Goal: Task Accomplishment & Management: Manage account settings

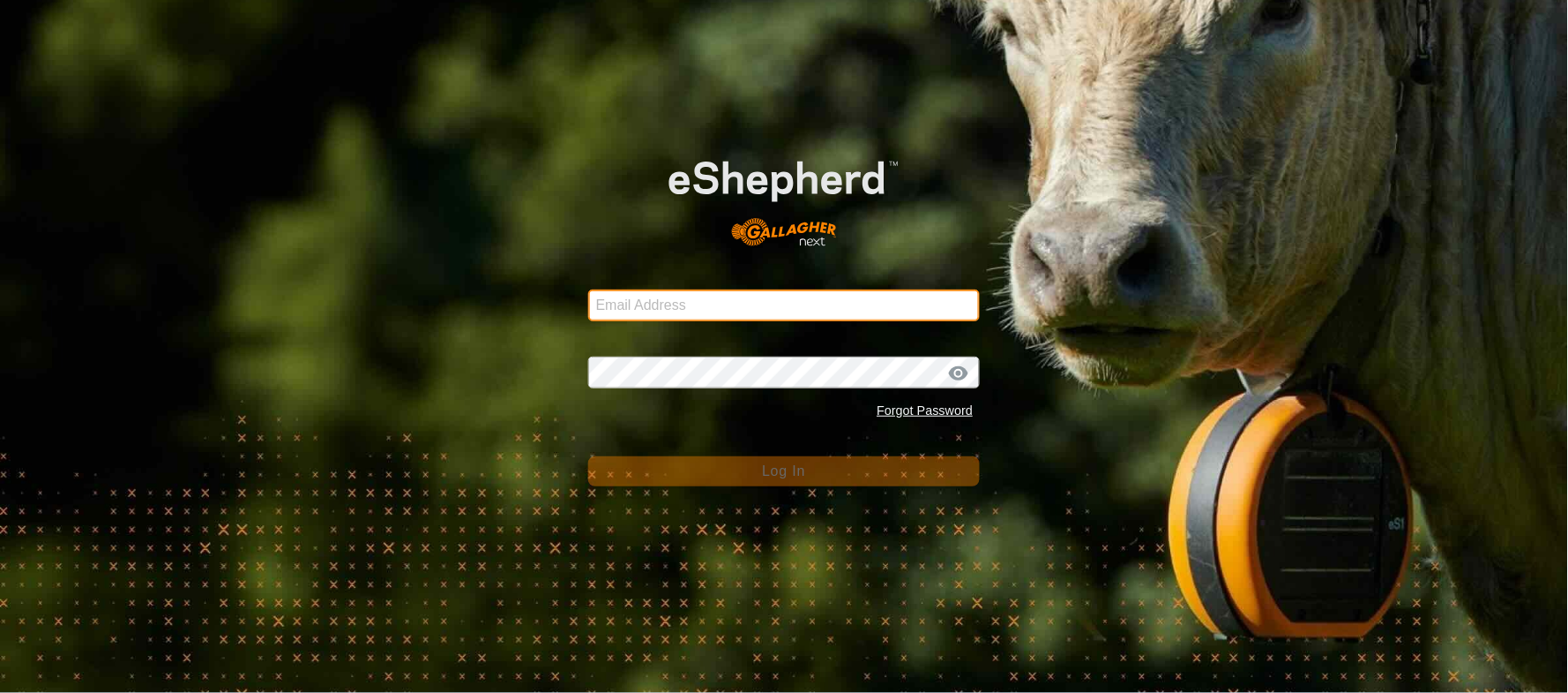
click at [640, 293] on input "Email Address" at bounding box center [784, 305] width 392 height 32
type input "[EMAIL_ADDRESS][PERSON_NAME][DOMAIN_NAME]"
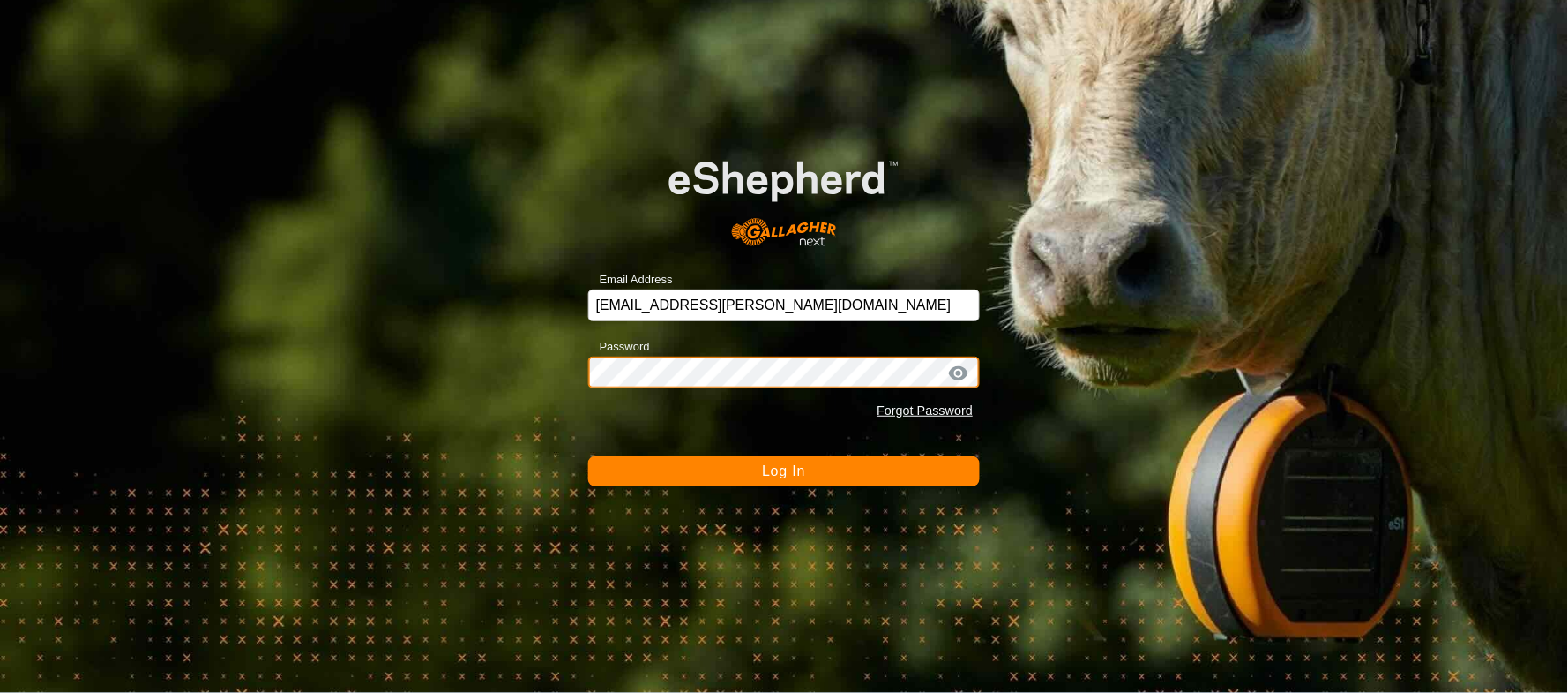
click at [588, 456] on button "Log In" at bounding box center [784, 471] width 392 height 30
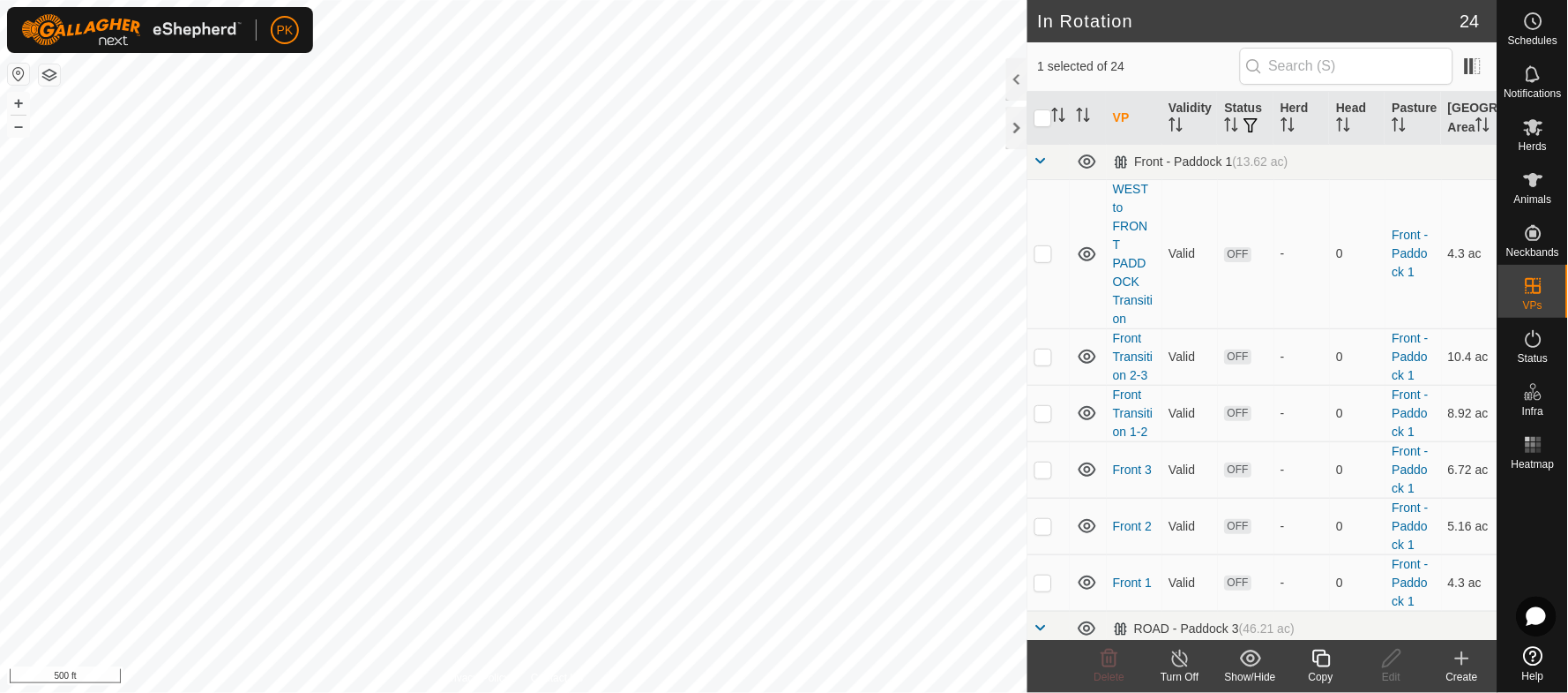
click at [1328, 657] on icon at bounding box center [1321, 658] width 22 height 21
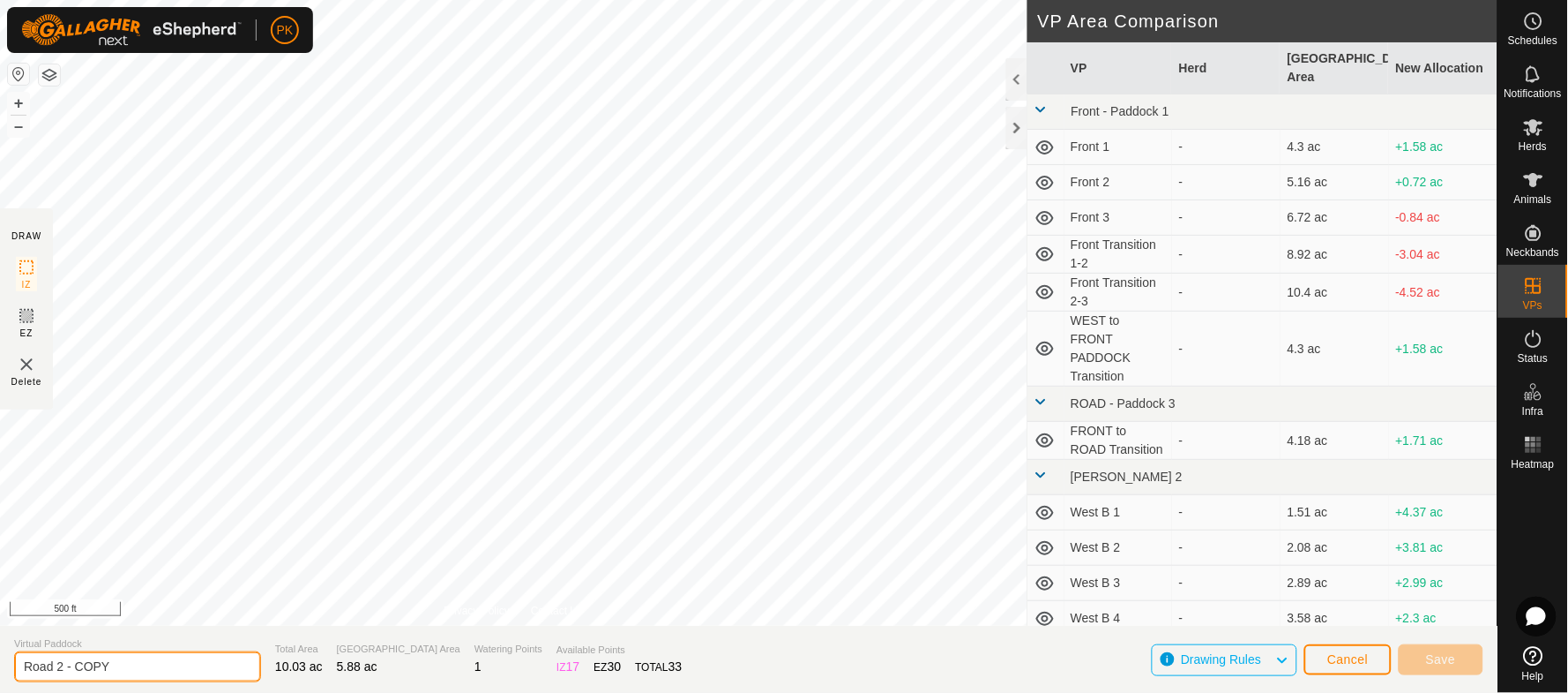
drag, startPoint x: 157, startPoint y: 660, endPoint x: 60, endPoint y: 665, distance: 97.1
click at [60, 665] on input "Road 2 - COPY" at bounding box center [138, 667] width 247 height 31
click at [1345, 664] on span "Cancel" at bounding box center [1347, 659] width 42 height 15
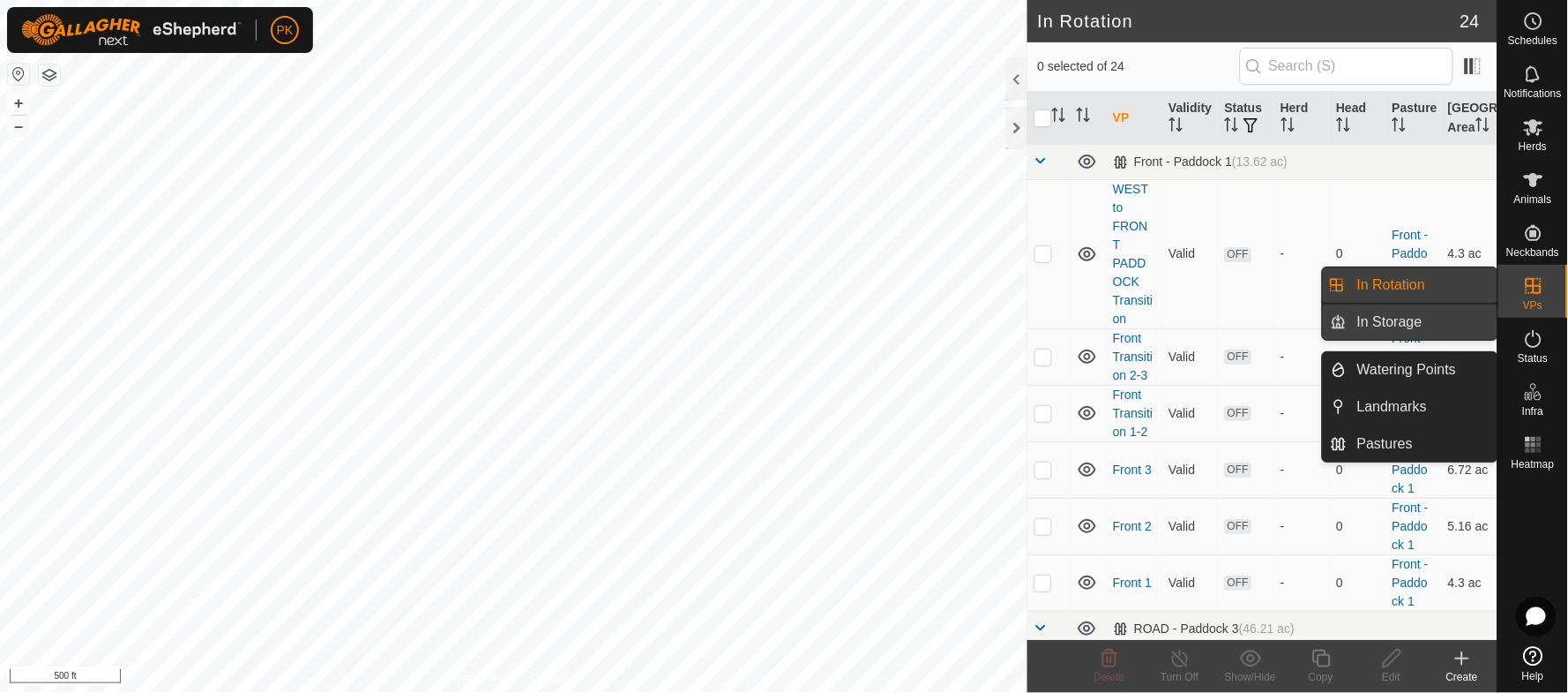
click at [1382, 317] on link "In Storage" at bounding box center [1421, 322] width 151 height 35
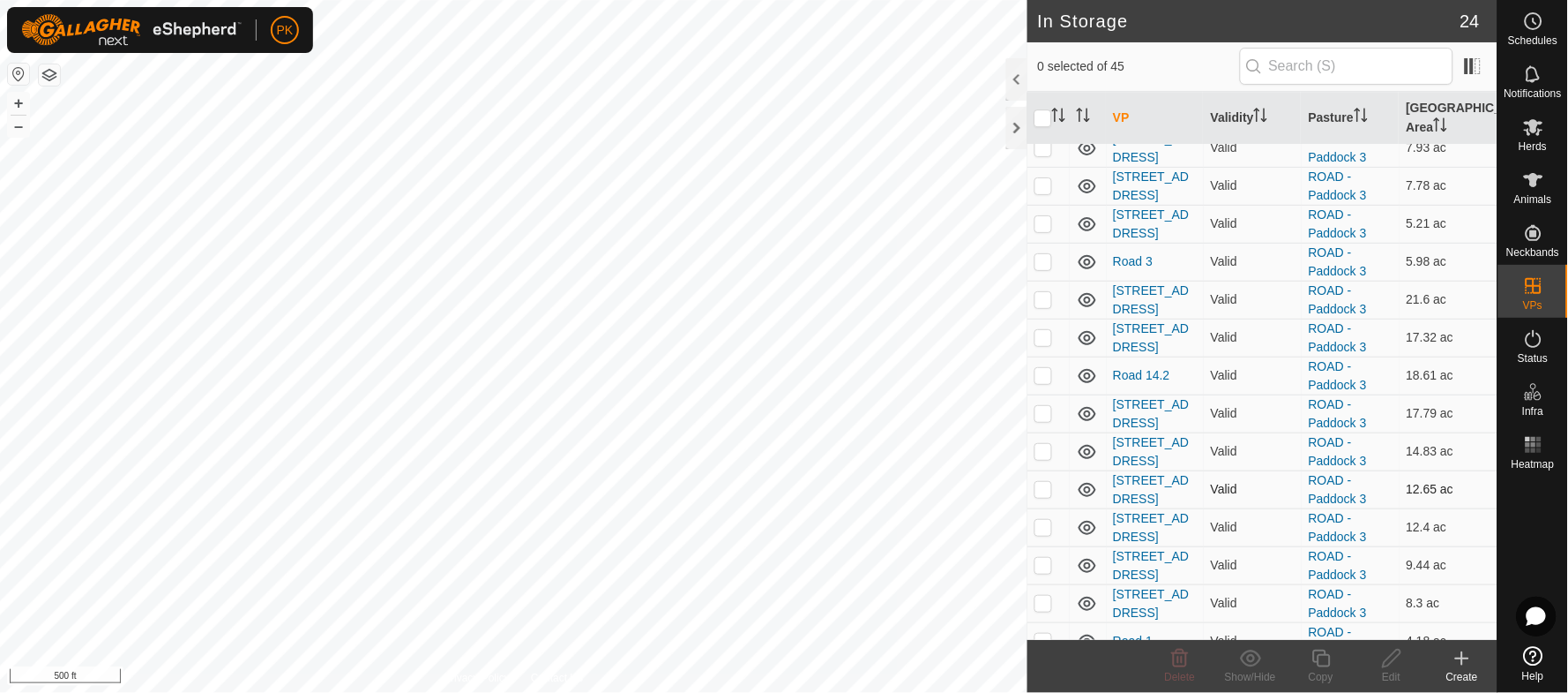
scroll to position [1438, 0]
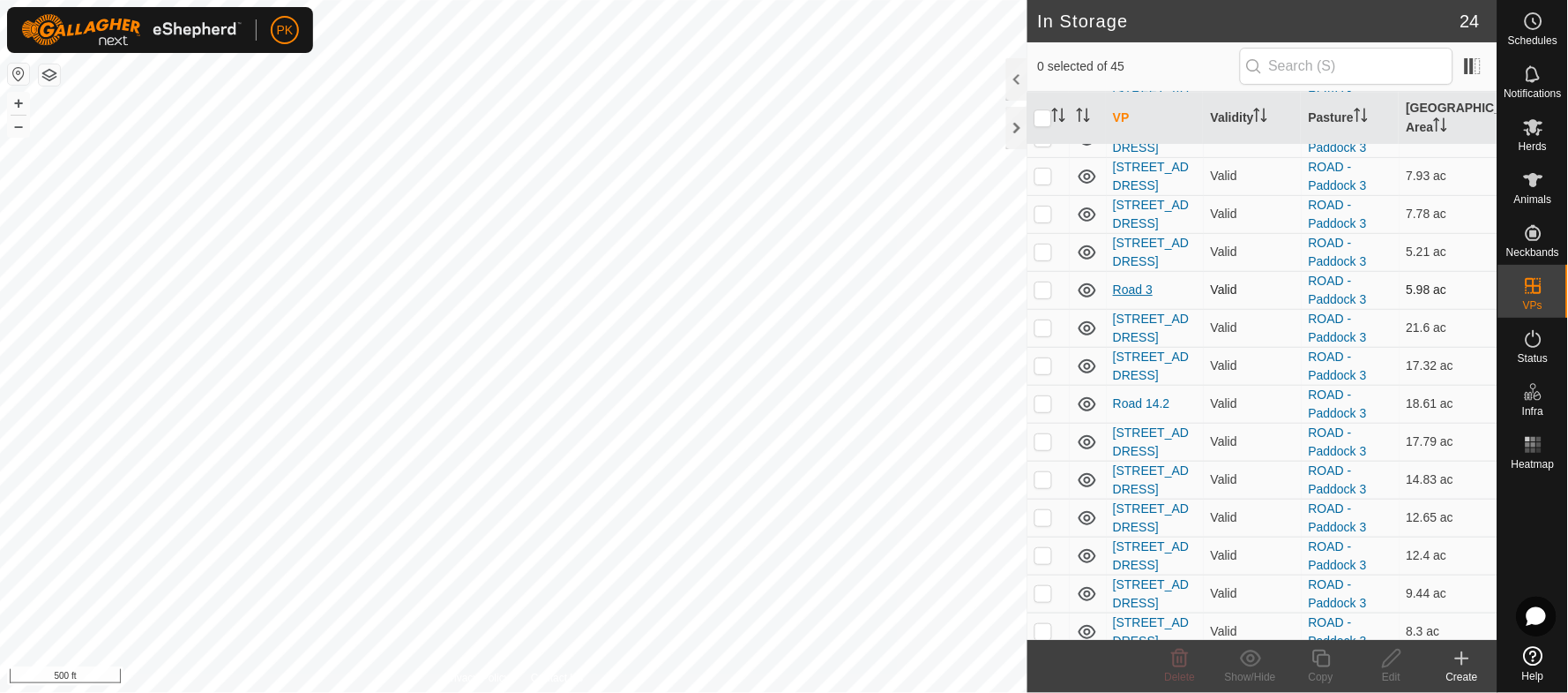
click at [1133, 293] on link "Road 3" at bounding box center [1133, 289] width 40 height 15
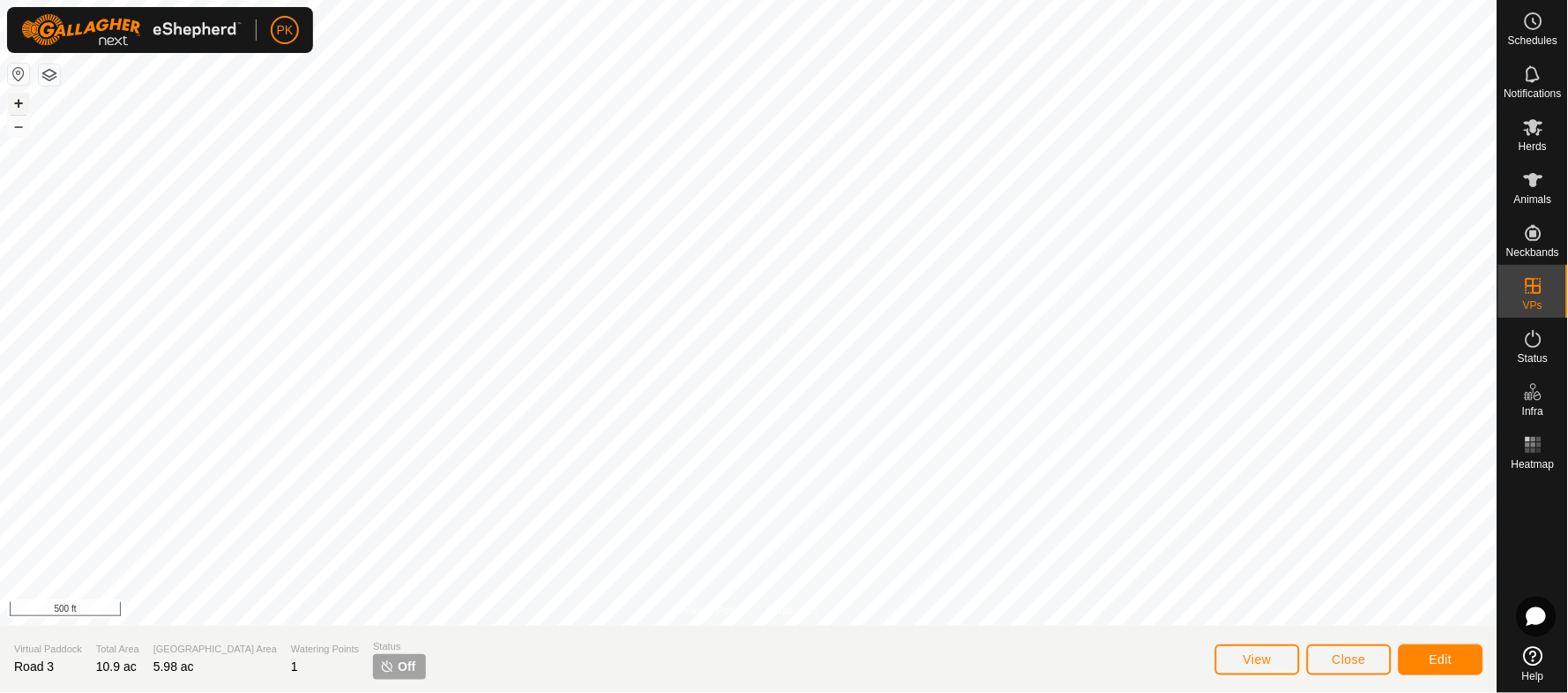
click at [20, 104] on button "+" at bounding box center [18, 103] width 21 height 21
click at [1434, 660] on span "Edit" at bounding box center [1441, 659] width 23 height 15
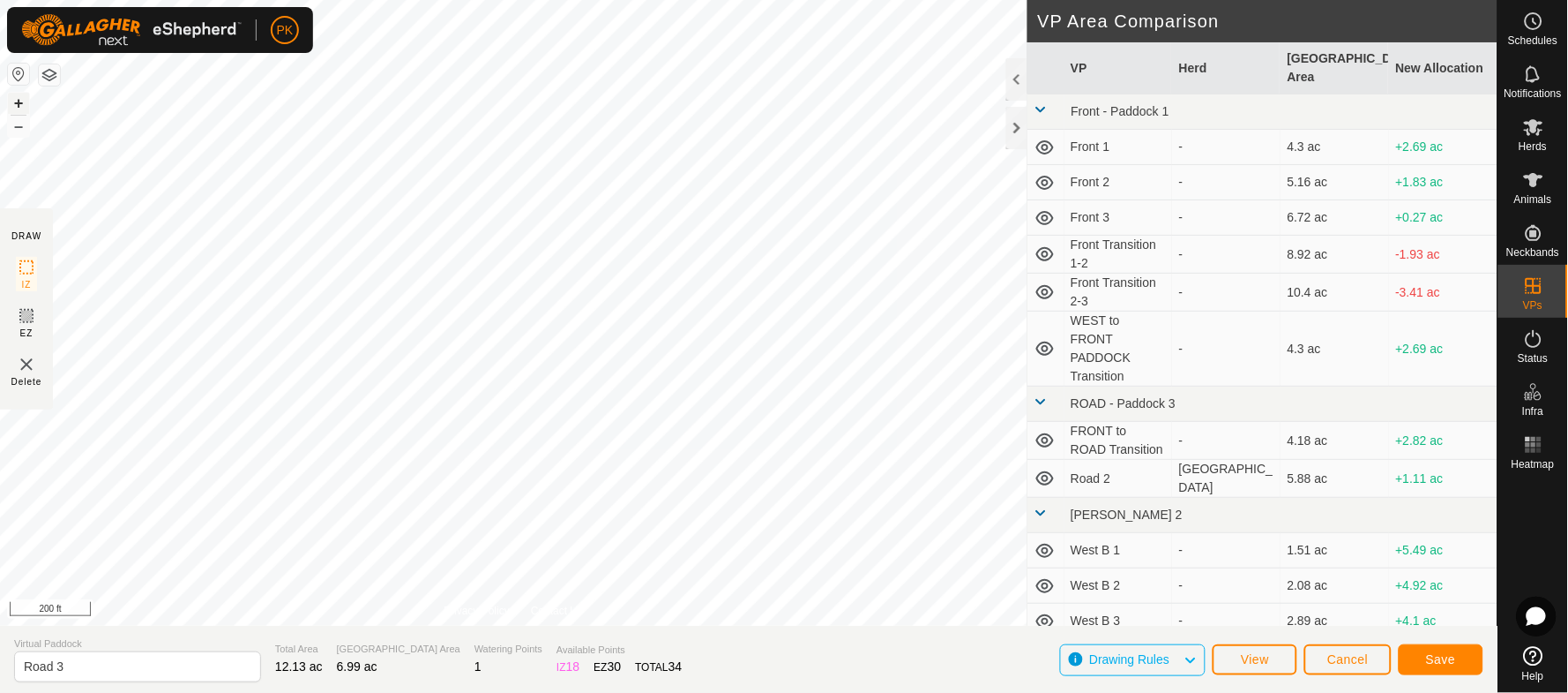
click at [16, 104] on button "+" at bounding box center [18, 103] width 21 height 21
click at [1433, 656] on span "Save" at bounding box center [1441, 659] width 30 height 15
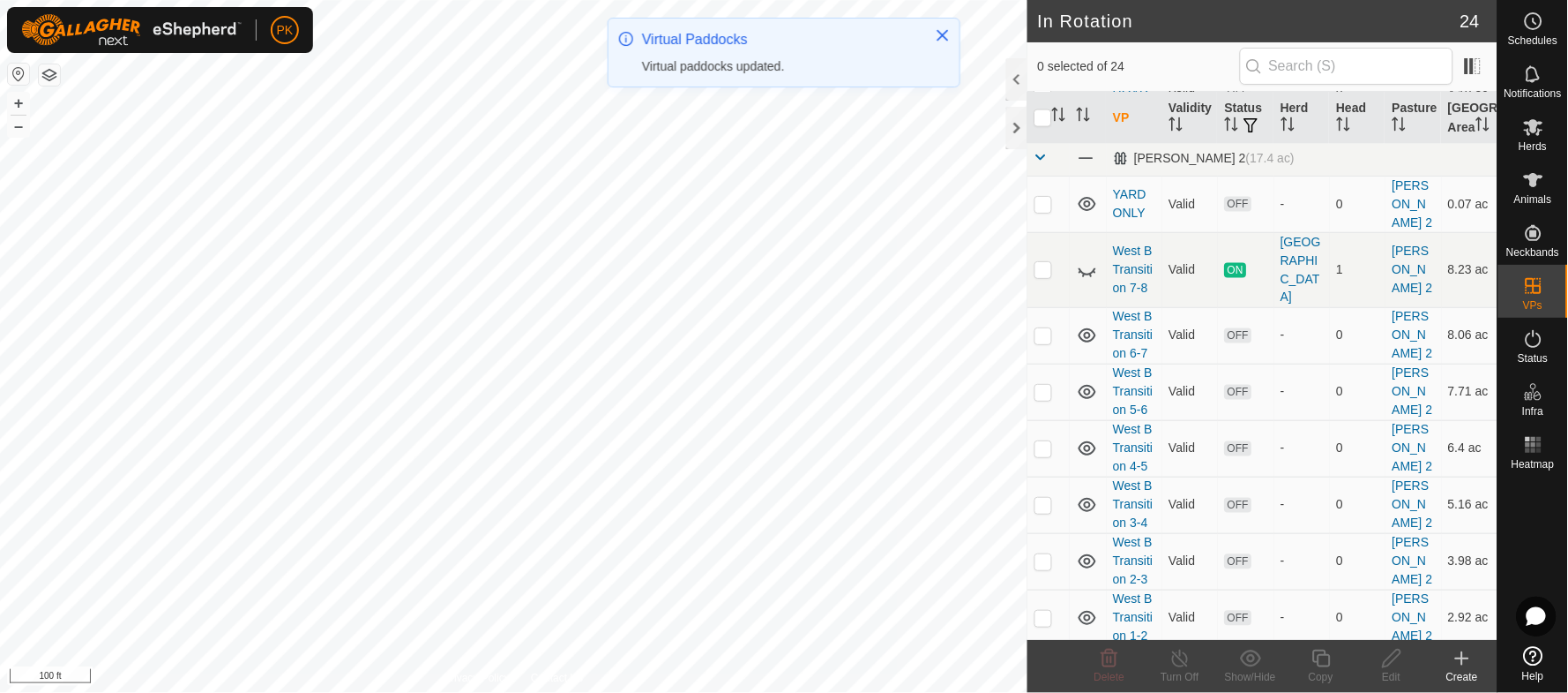
scroll to position [681, 0]
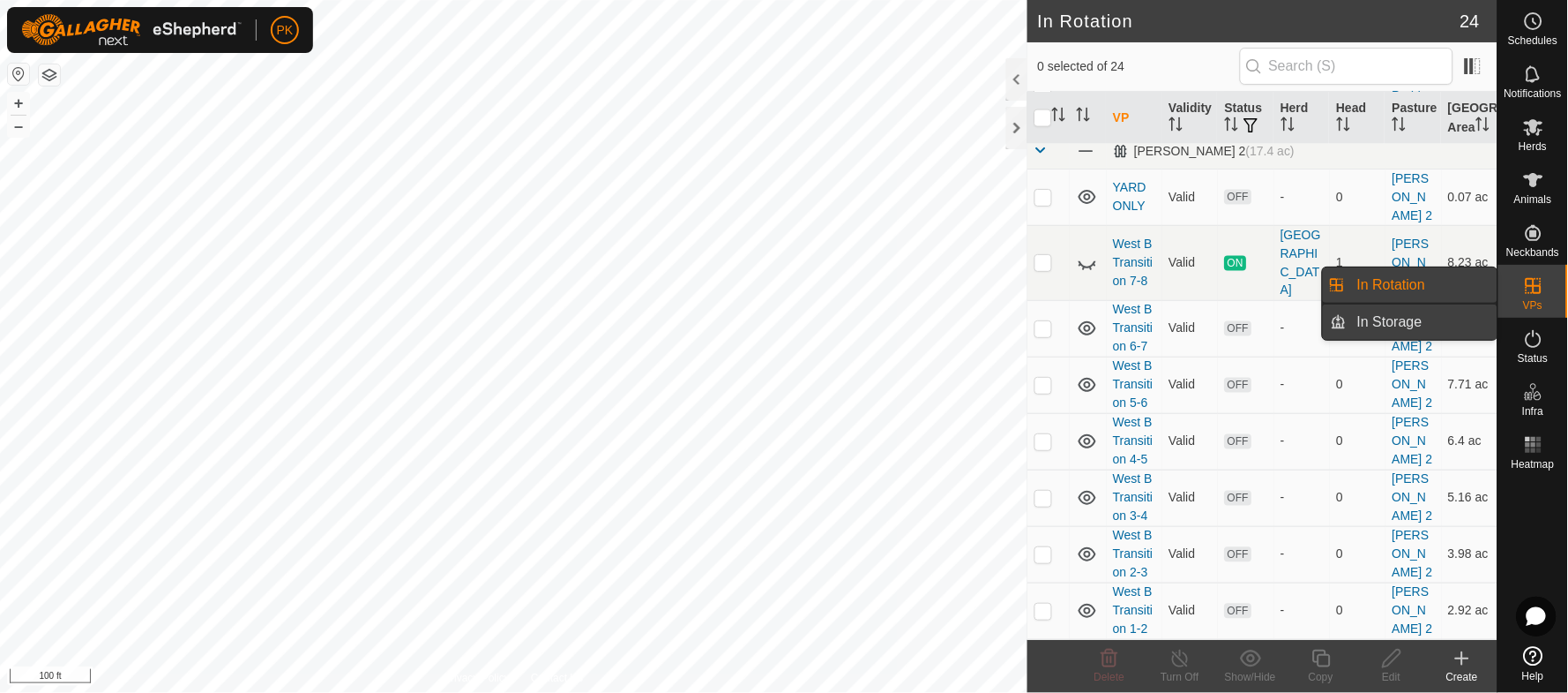
click at [1389, 317] on link "In Storage" at bounding box center [1421, 322] width 151 height 35
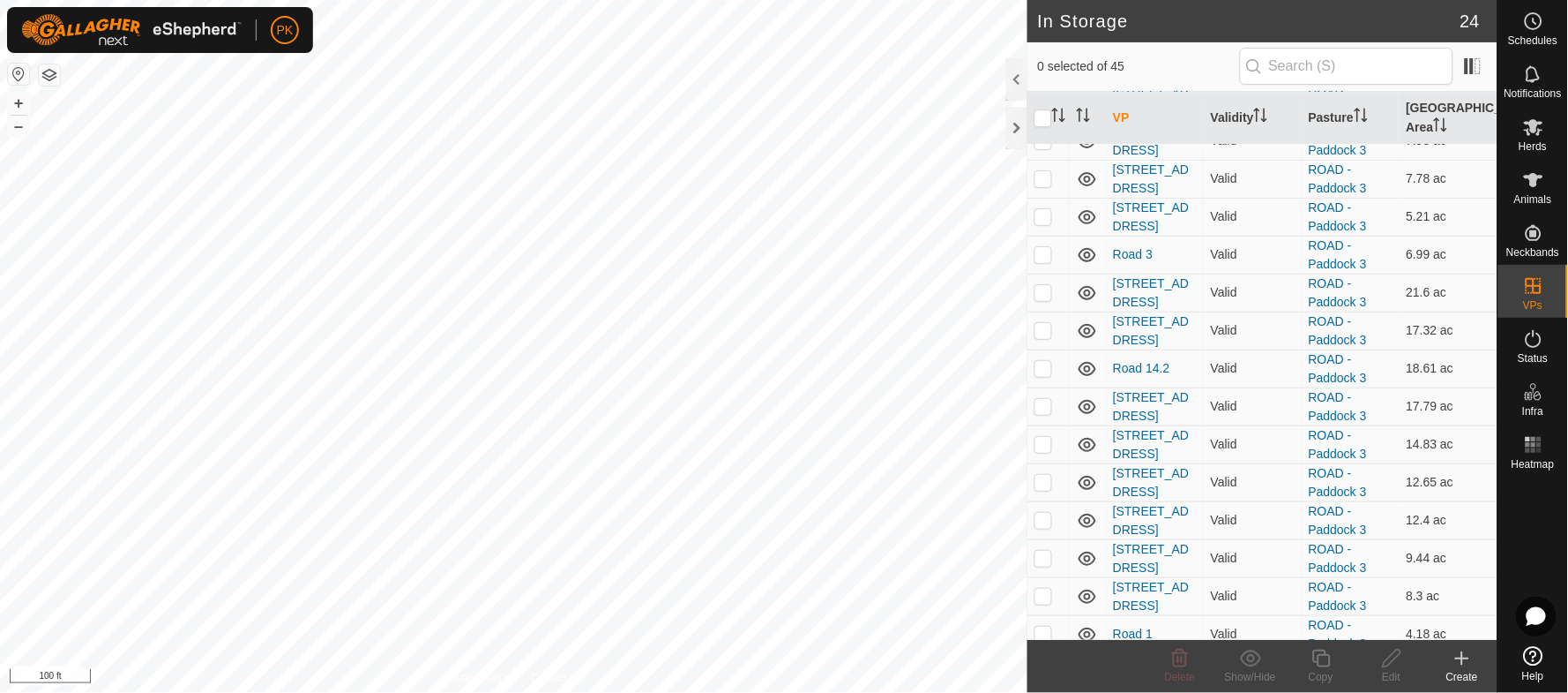
scroll to position [1471, 0]
click at [1046, 259] on p-checkbox at bounding box center [1043, 256] width 18 height 15
checkbox input "true"
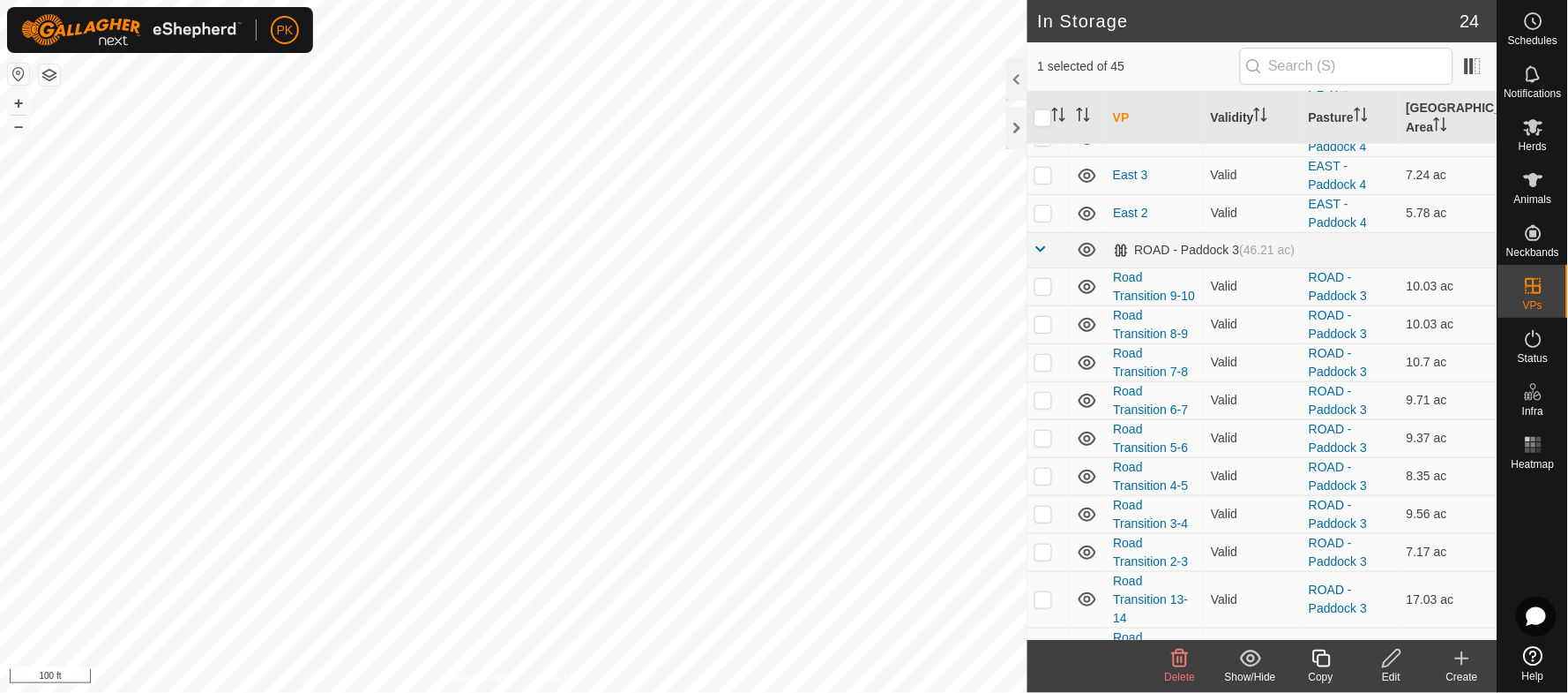
scroll to position [640, 0]
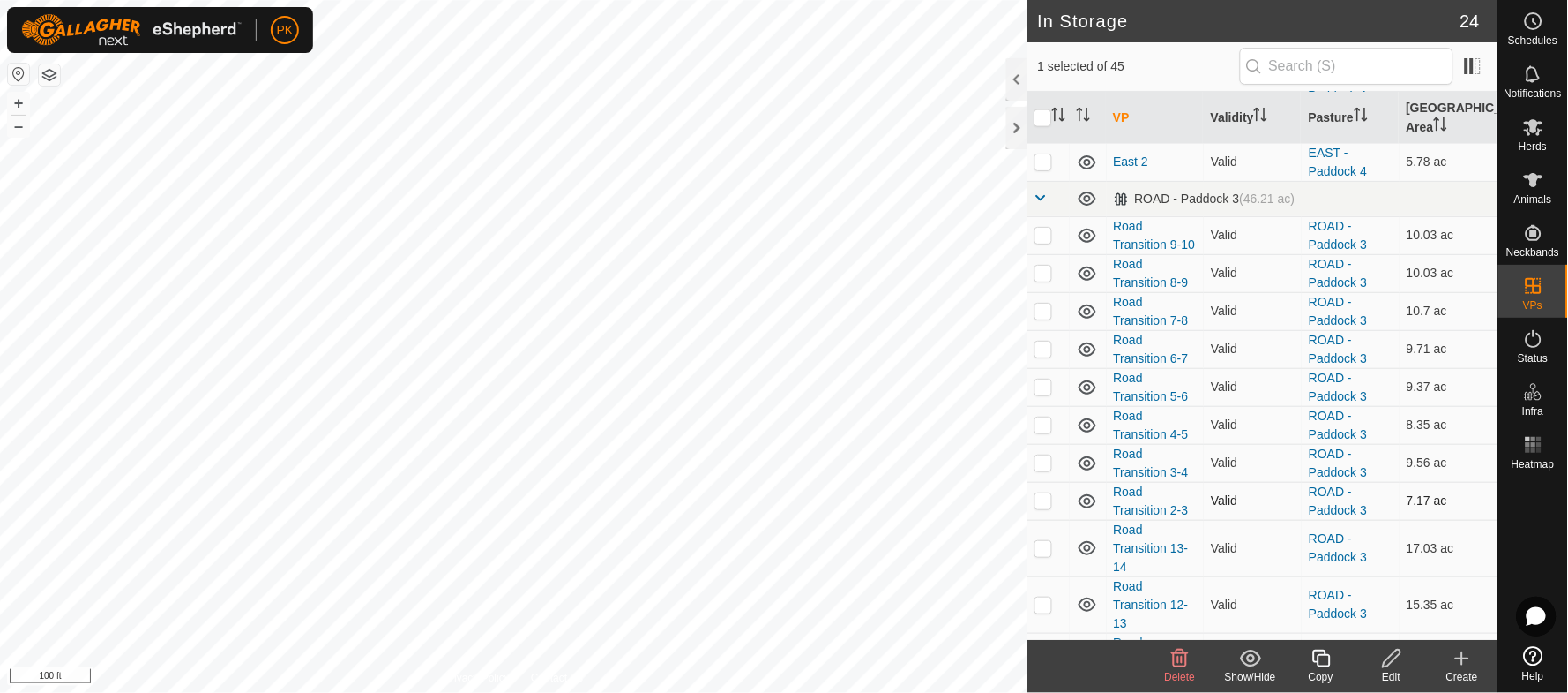
click at [1045, 505] on p-checkbox at bounding box center [1043, 500] width 18 height 15
click at [1254, 653] on icon at bounding box center [1251, 658] width 22 height 21
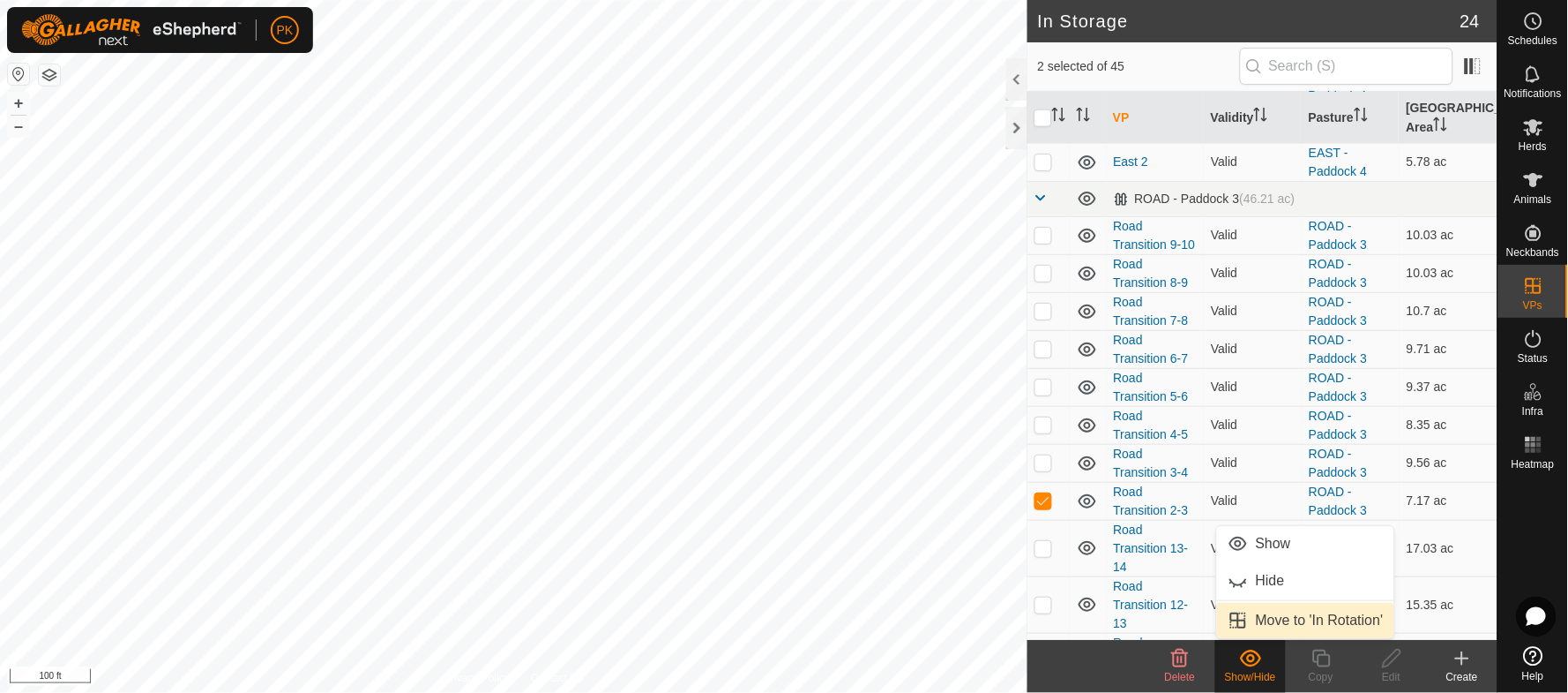
click at [1282, 620] on link "Move to 'In Rotation'" at bounding box center [1305, 620] width 177 height 35
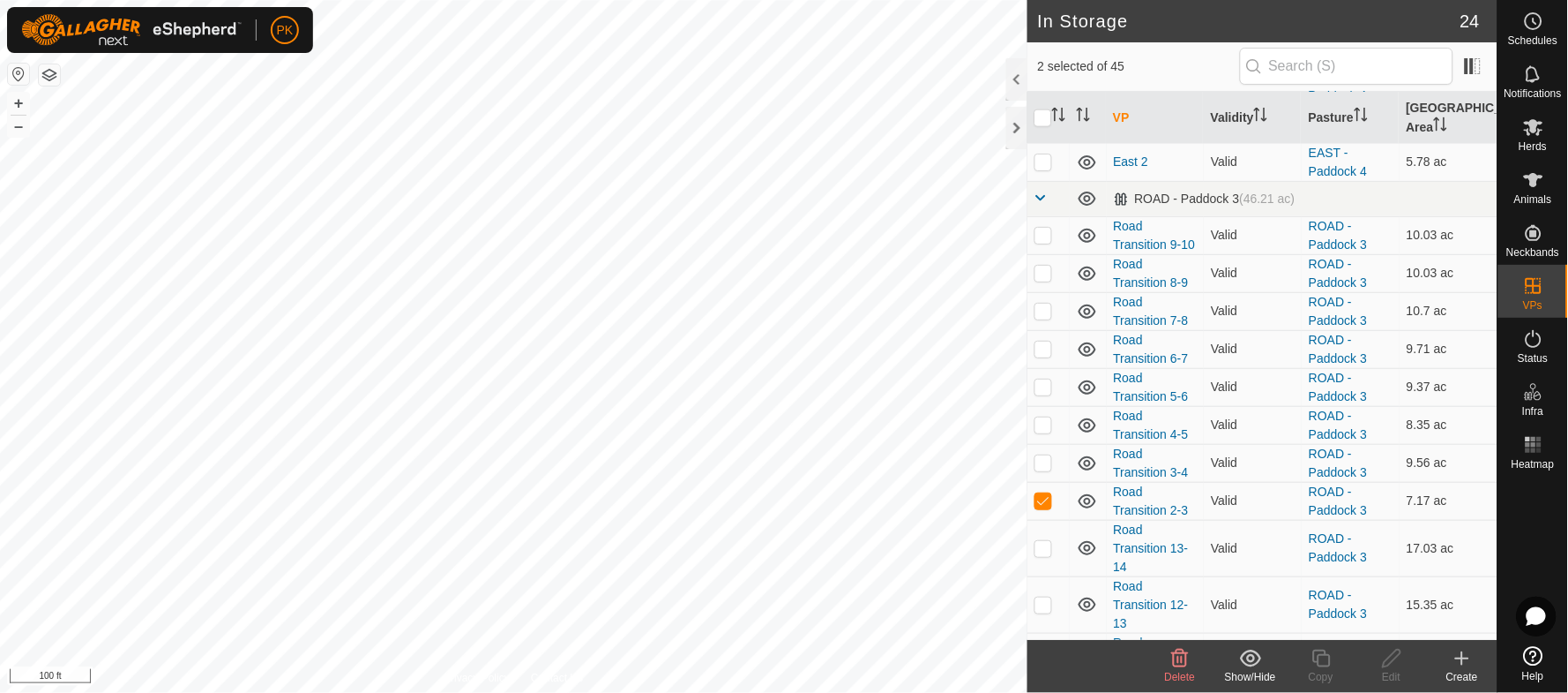
checkbox input "false"
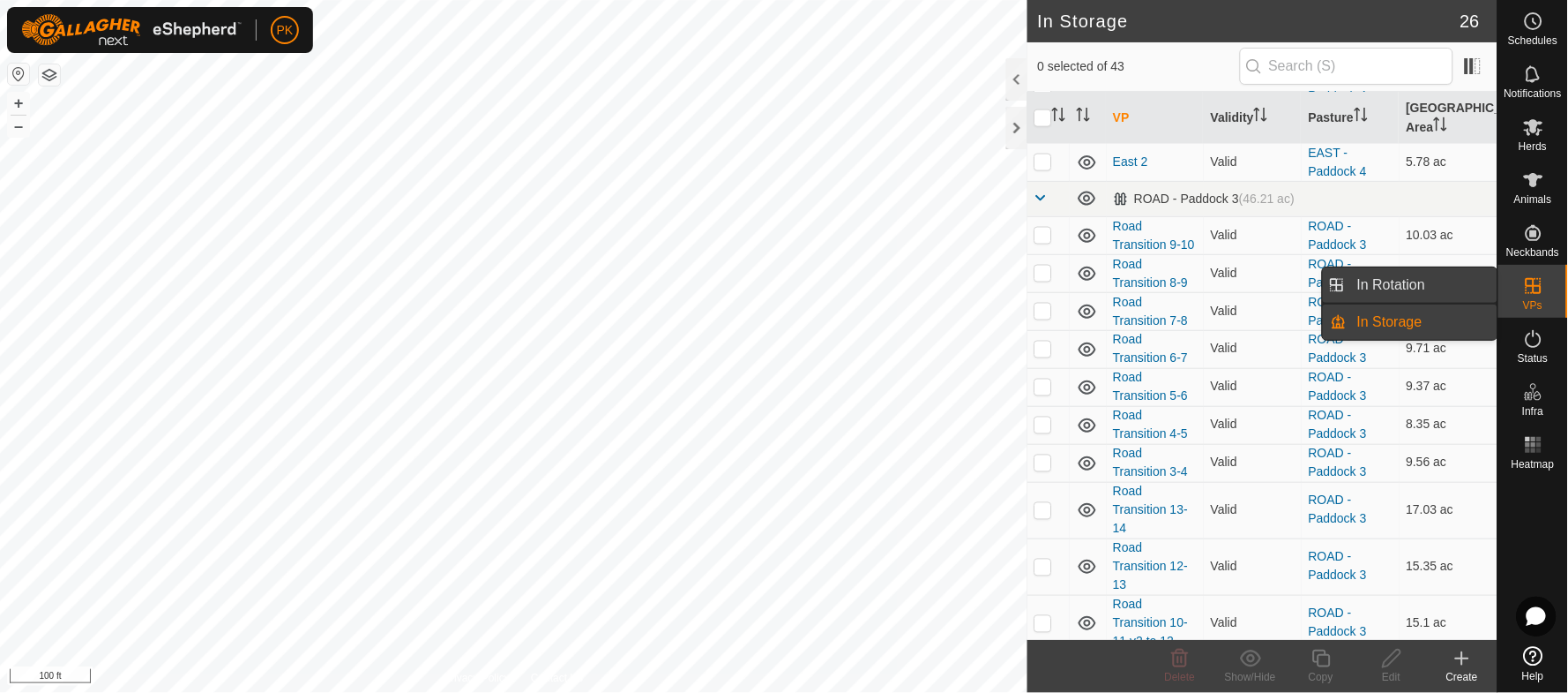
click at [1396, 284] on link "In Rotation" at bounding box center [1421, 285] width 151 height 35
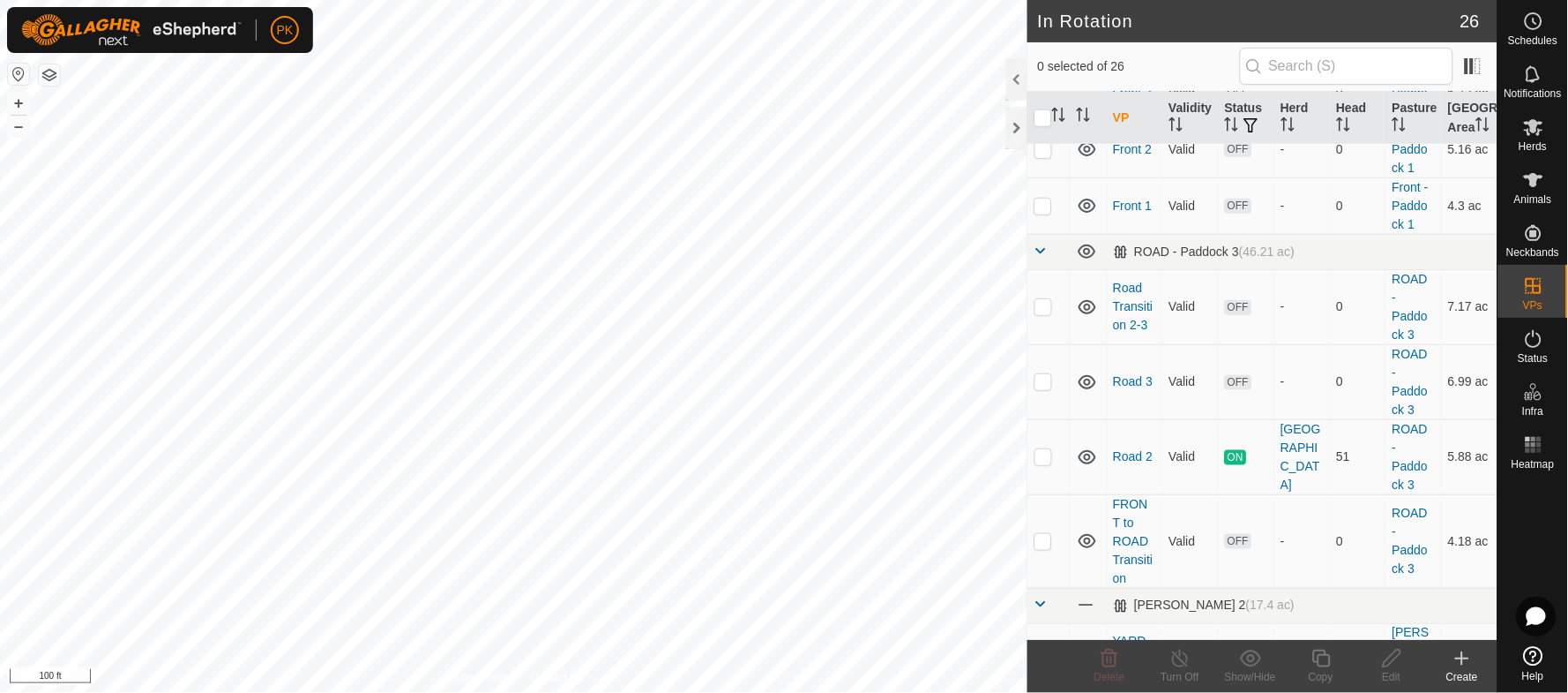
scroll to position [378, 0]
click at [1132, 332] on td "Road Transition 2-3" at bounding box center [1134, 306] width 55 height 75
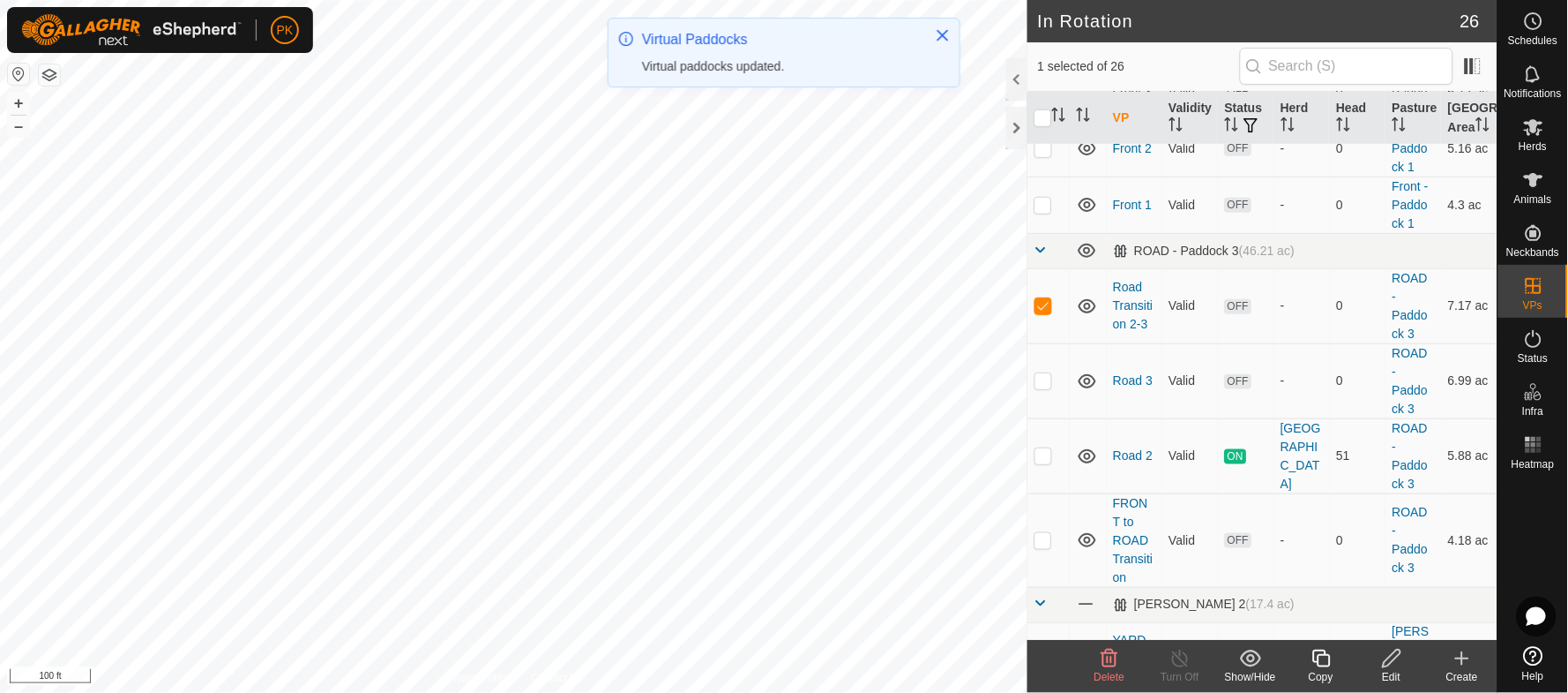
click at [1396, 650] on icon at bounding box center [1391, 658] width 18 height 18
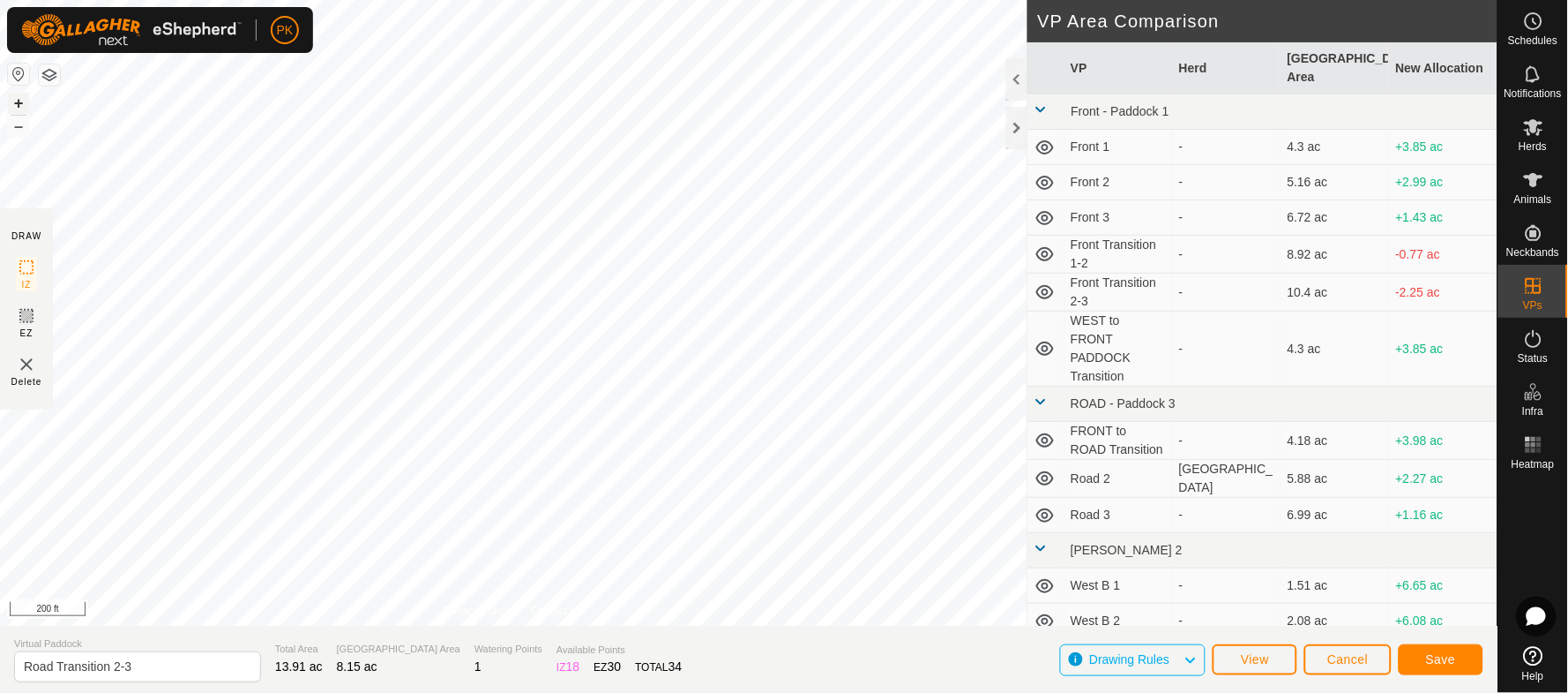
click at [20, 109] on button "+" at bounding box center [18, 103] width 21 height 21
click at [1452, 653] on span "Save" at bounding box center [1441, 659] width 30 height 15
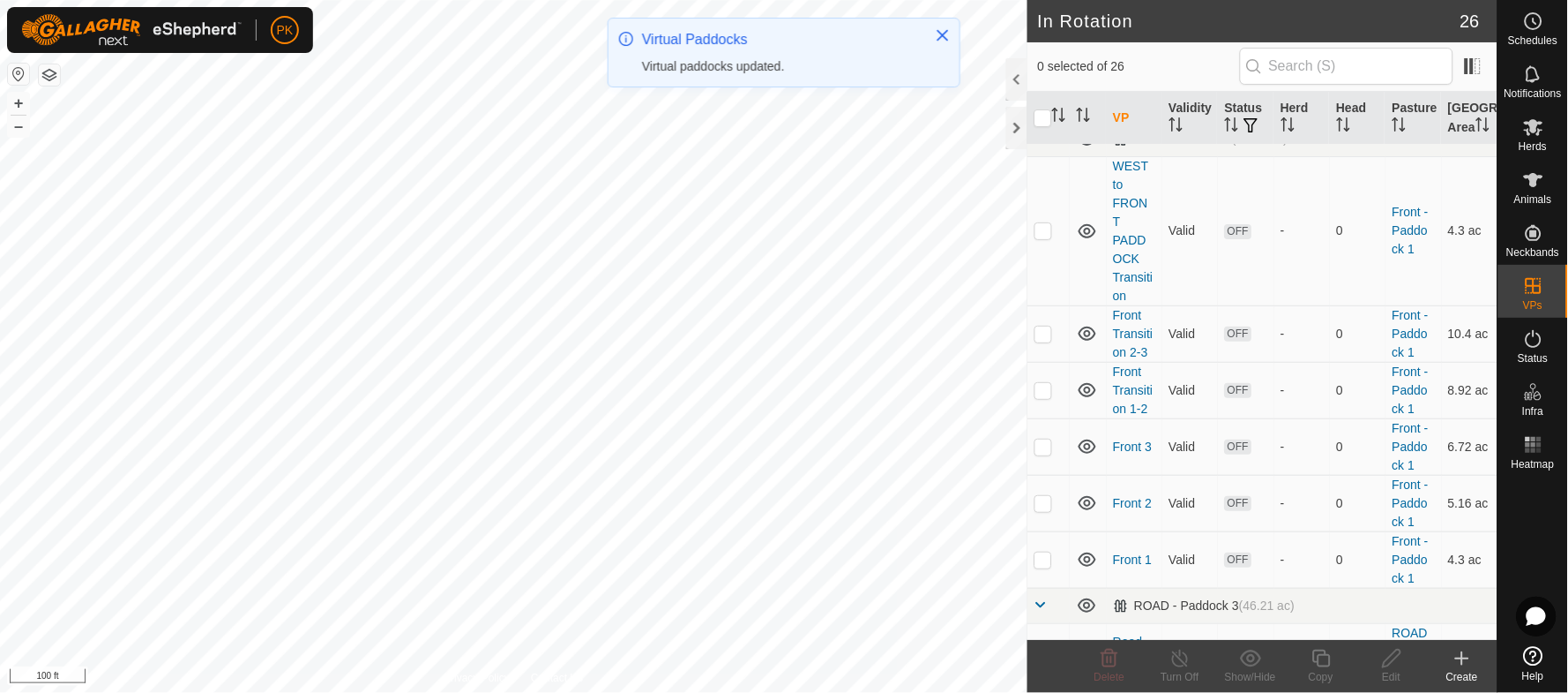
scroll to position [4, 0]
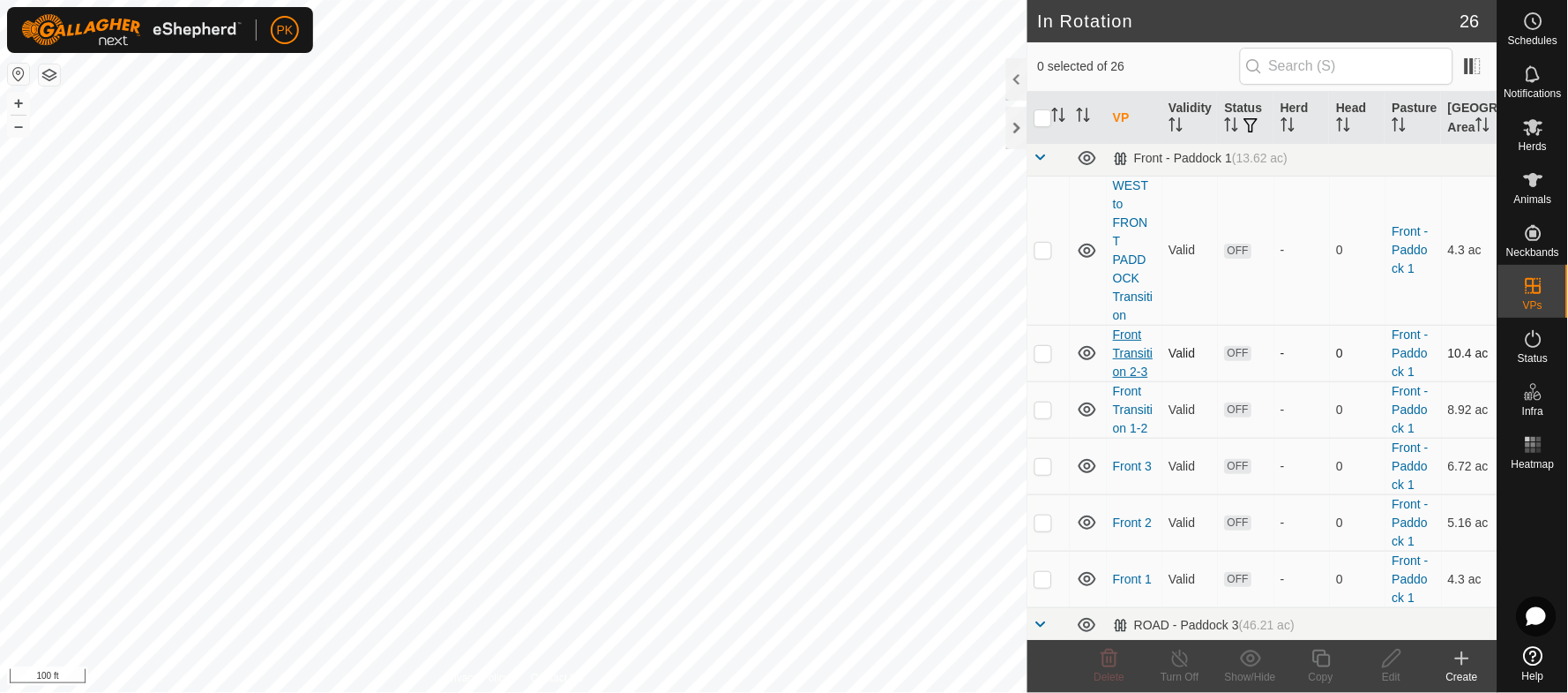
click at [1143, 373] on link "Front Transition 2-3" at bounding box center [1133, 352] width 40 height 52
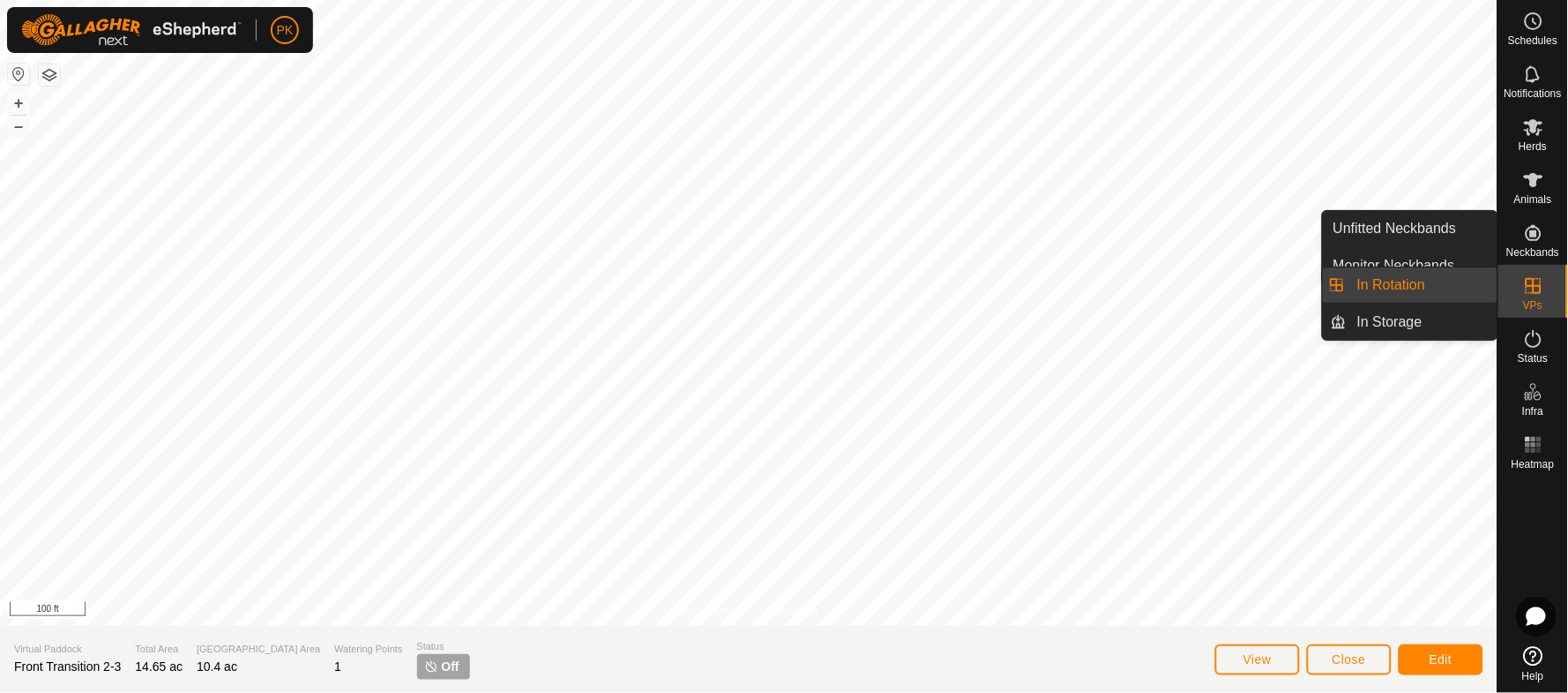
click at [1406, 288] on link "In Rotation" at bounding box center [1421, 285] width 151 height 35
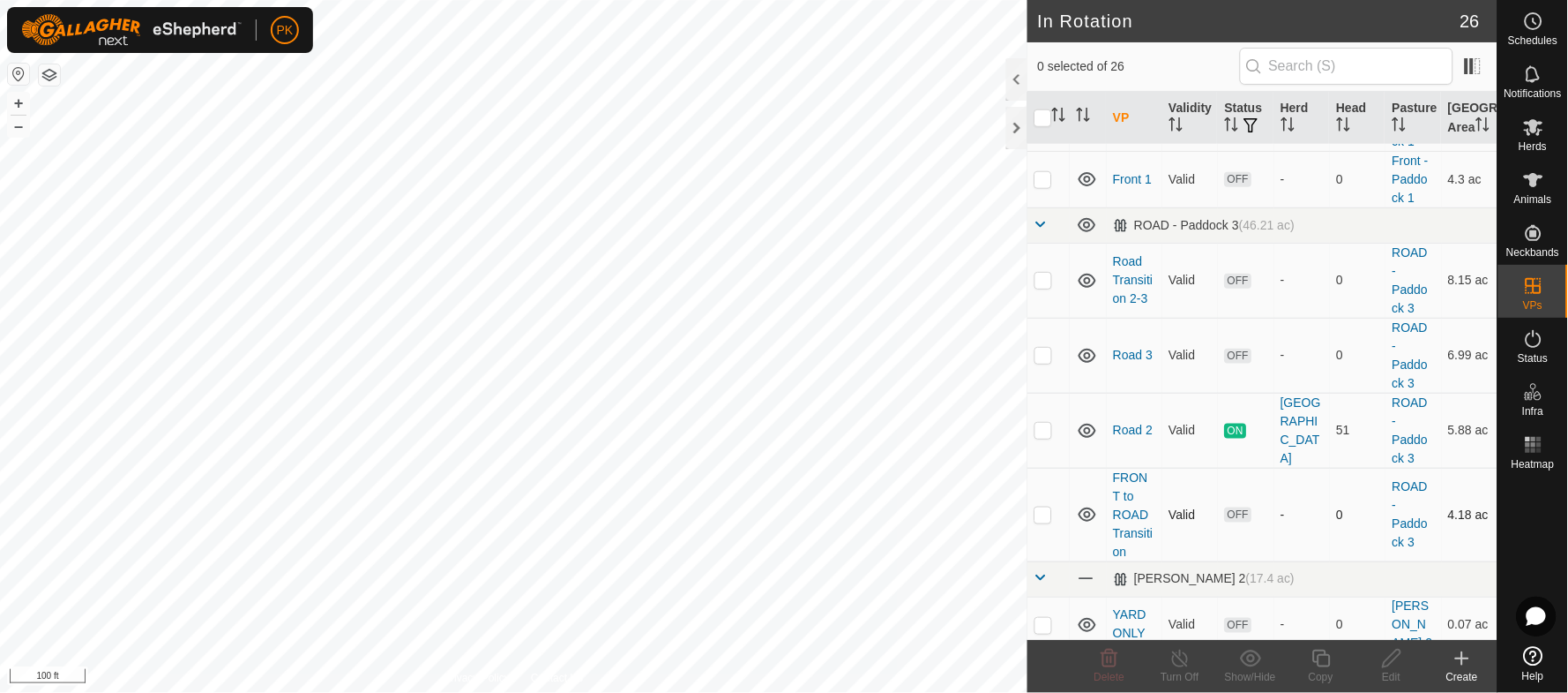
scroll to position [404, 0]
click at [1131, 299] on link "Road Transition 2-3" at bounding box center [1133, 278] width 40 height 52
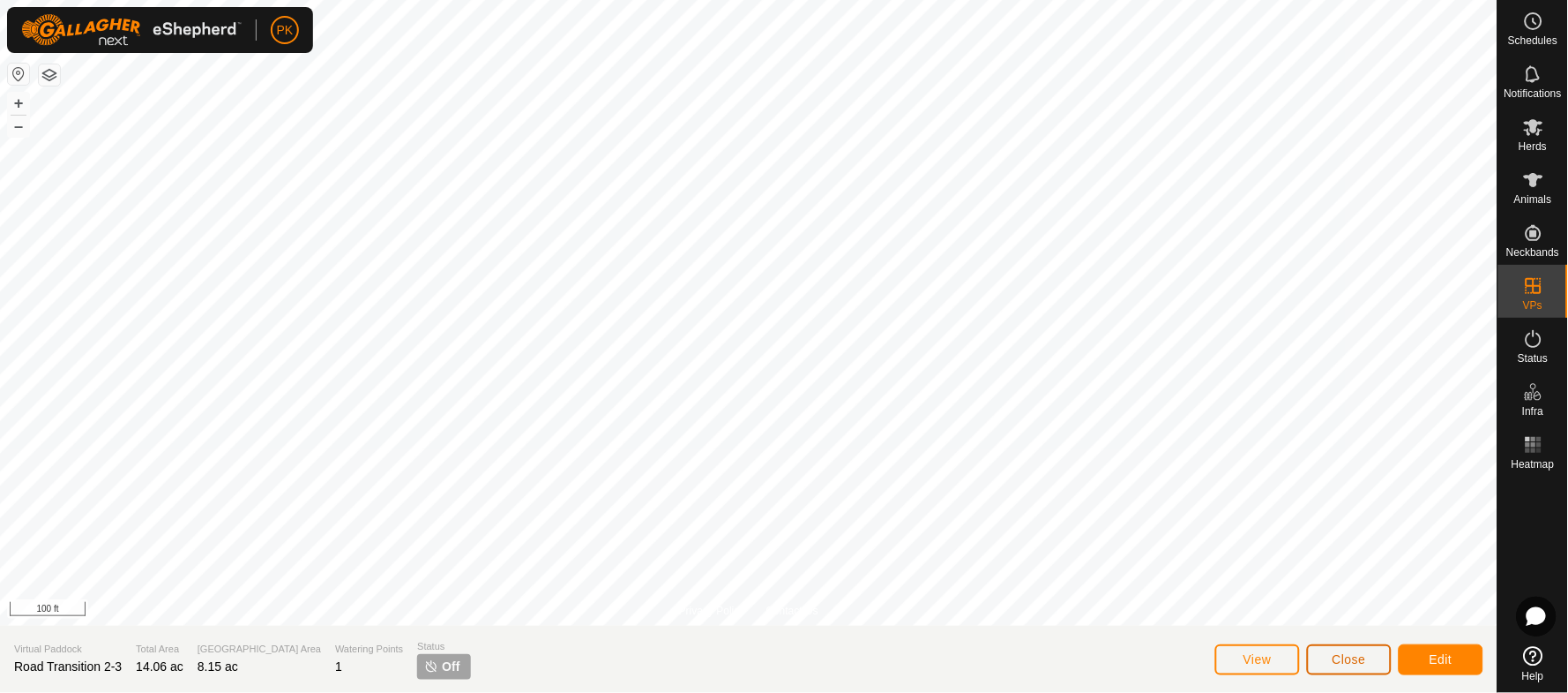
click at [1356, 652] on span "Close" at bounding box center [1349, 659] width 33 height 15
